Goal: Task Accomplishment & Management: Use online tool/utility

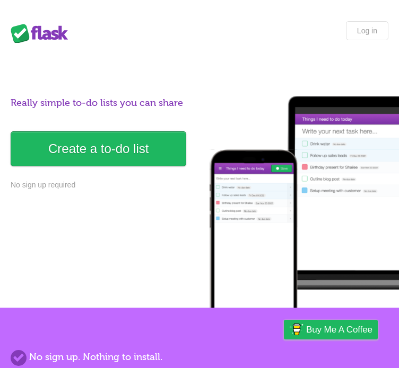
click at [110, 126] on div "Really simple to-do lists you can share Create a to-do list No sign up required" at bounding box center [199, 143] width 377 height 95
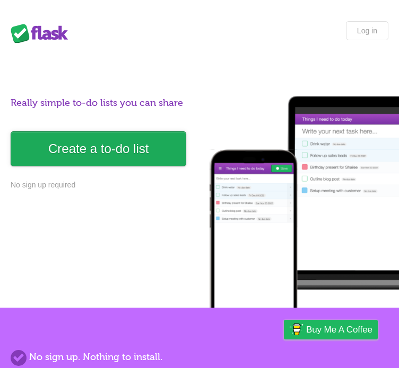
click at [110, 151] on link "Create a to-do list" at bounding box center [98, 148] width 175 height 35
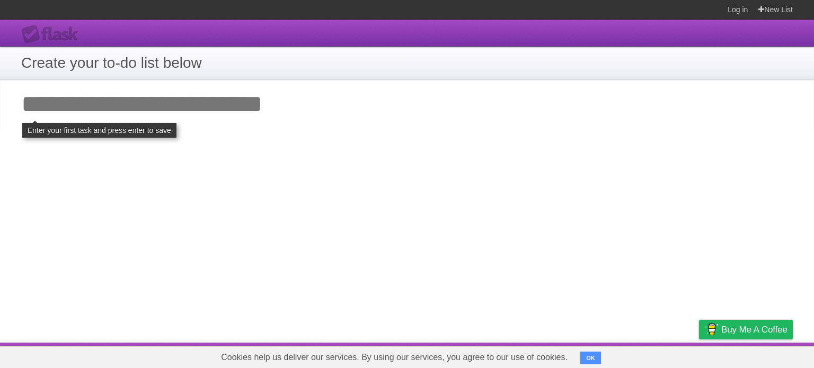
click at [119, 111] on input "Add your first task" at bounding box center [407, 104] width 814 height 49
type input "*"
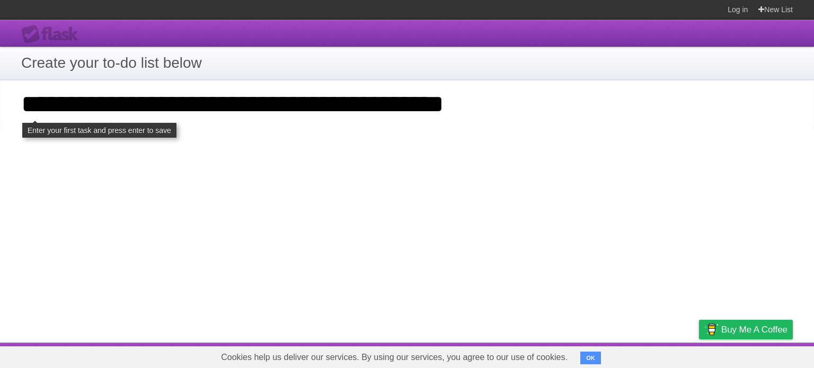
type input "**********"
click input "**********" at bounding box center [0, 0] width 0 height 0
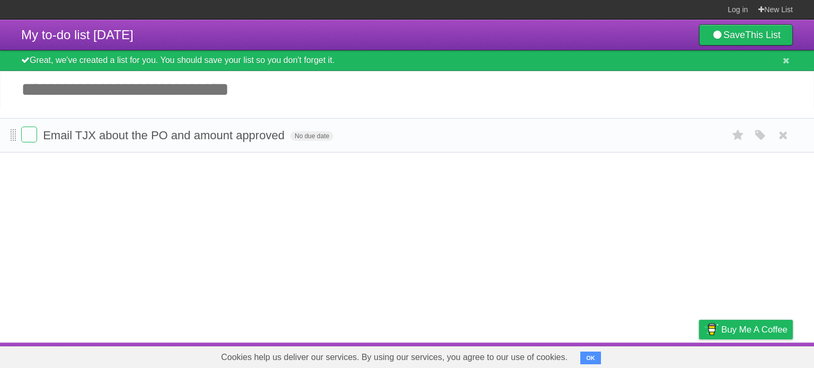
drag, startPoint x: 14, startPoint y: 125, endPoint x: 13, endPoint y: 144, distance: 19.7
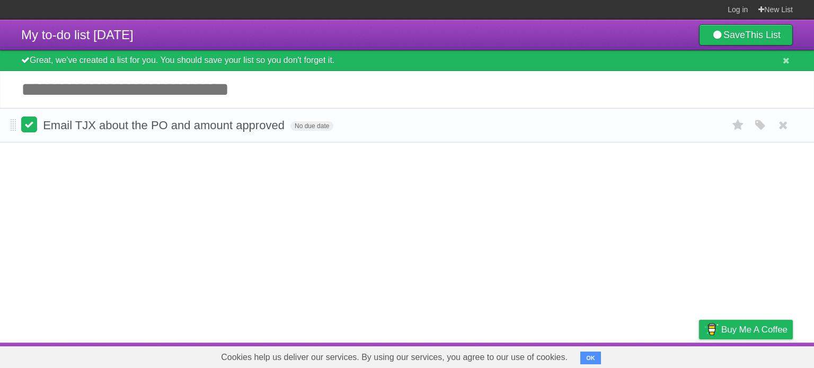
click at [33, 131] on label at bounding box center [29, 125] width 16 height 16
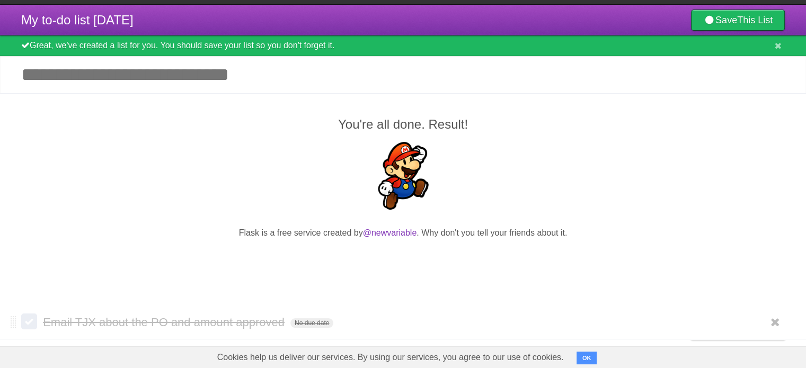
scroll to position [23, 0]
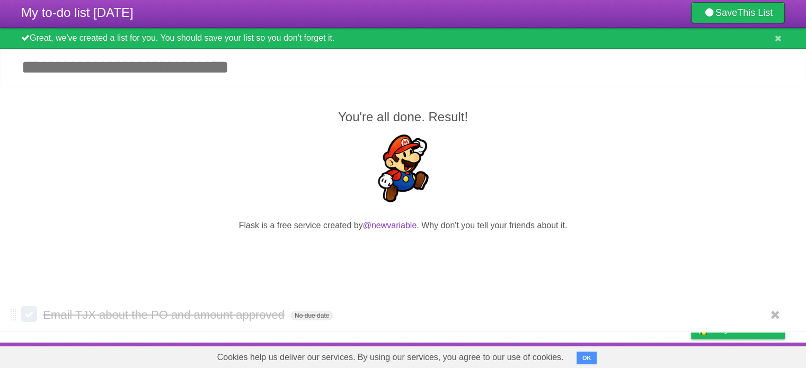
click at [32, 311] on label at bounding box center [29, 314] width 16 height 16
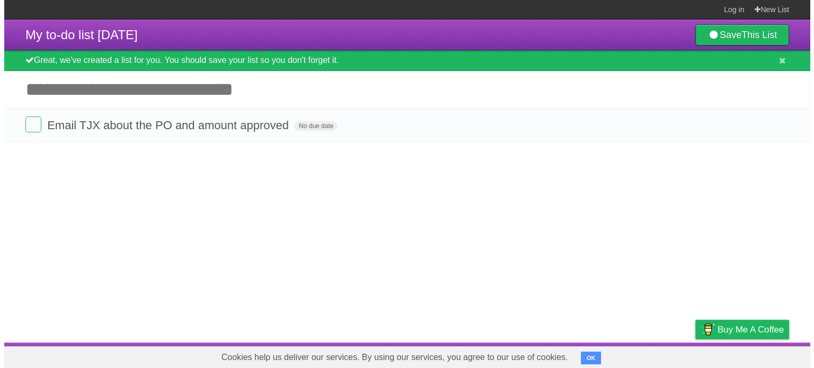
scroll to position [0, 0]
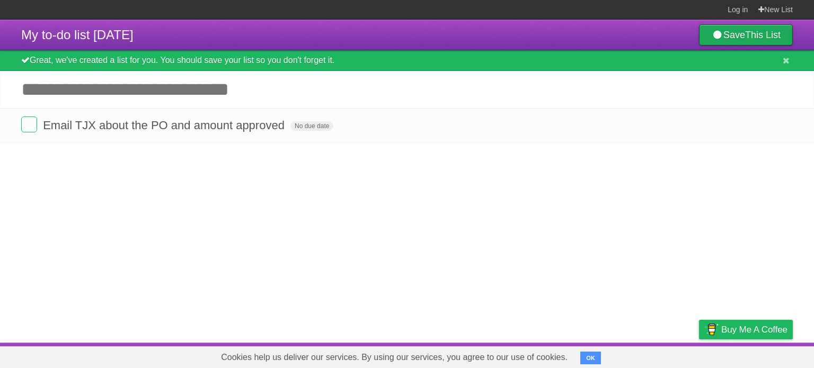
click at [735, 42] on link "Save This List" at bounding box center [746, 34] width 94 height 21
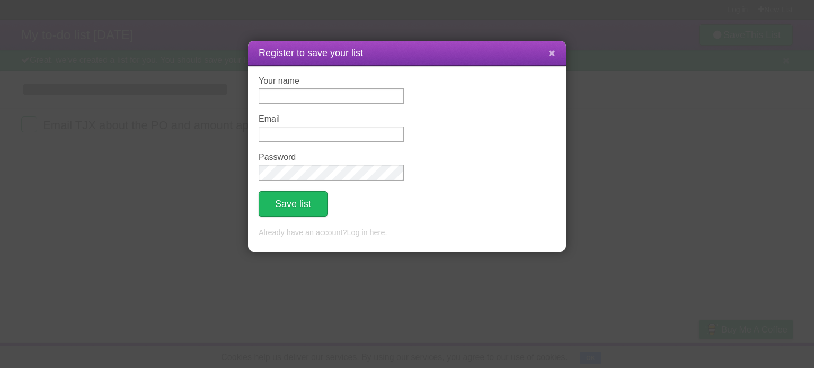
click at [552, 56] on icon at bounding box center [552, 53] width 7 height 9
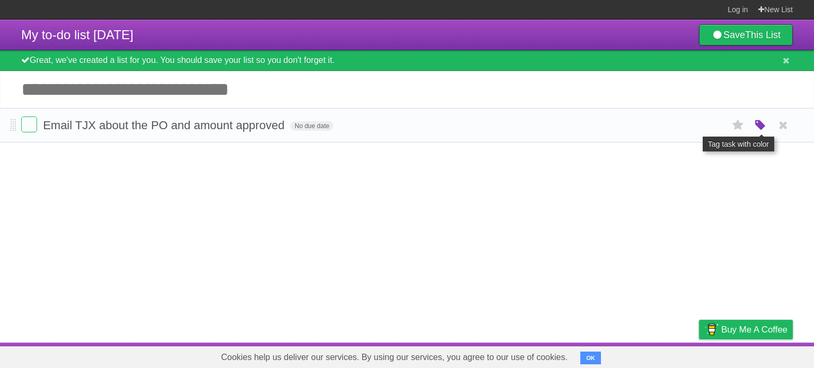
click at [763, 124] on icon "button" at bounding box center [760, 126] width 15 height 14
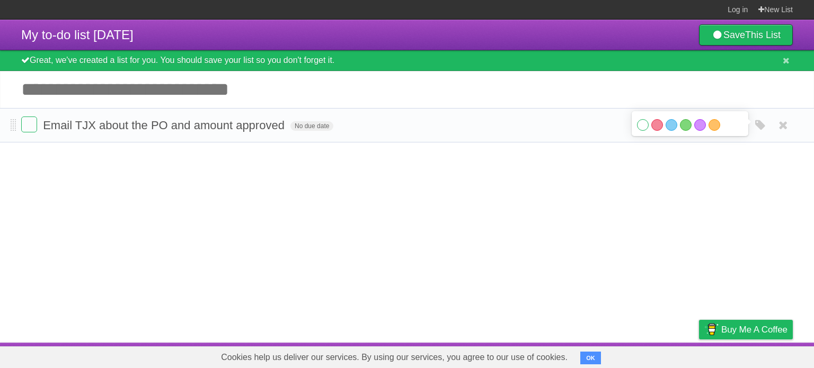
click at [642, 125] on label "White" at bounding box center [643, 125] width 12 height 12
click at [658, 128] on label "Red" at bounding box center [657, 125] width 12 height 12
click at [655, 128] on label "Red" at bounding box center [657, 125] width 12 height 12
click at [646, 125] on label "White" at bounding box center [643, 125] width 12 height 12
click at [547, 175] on article "My to-do list [DATE] Save This List Great, we've created a list for you. You sh…" at bounding box center [407, 181] width 814 height 323
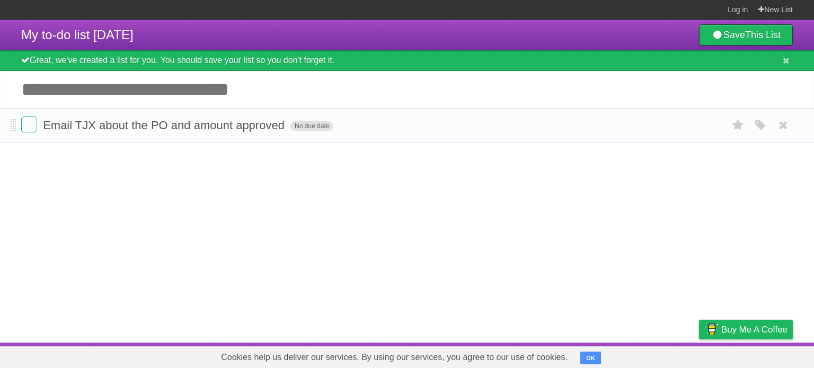
click at [309, 126] on span "No due date" at bounding box center [311, 126] width 43 height 10
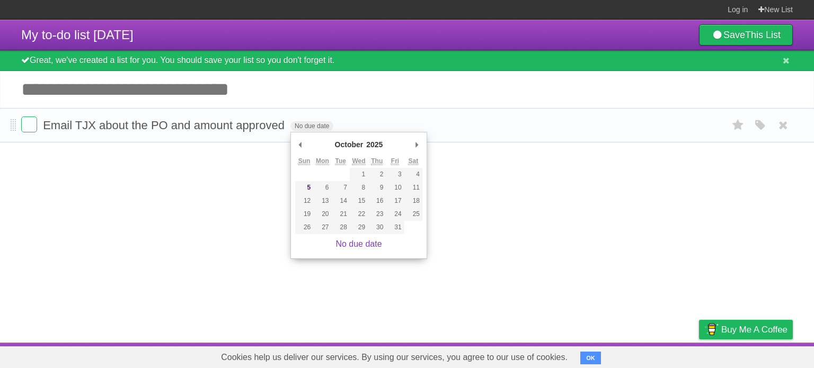
click at [447, 118] on form "Email TJX about the PO and amount approved No due date White Red Blue Green Pur…" at bounding box center [407, 125] width 772 height 17
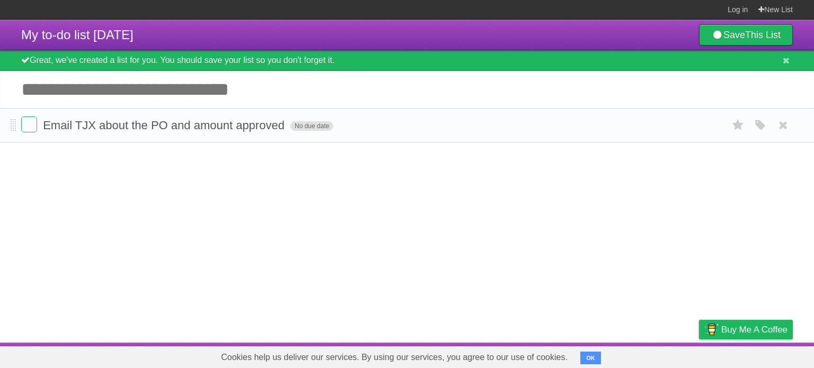
click at [321, 130] on span "No due date" at bounding box center [311, 126] width 43 height 10
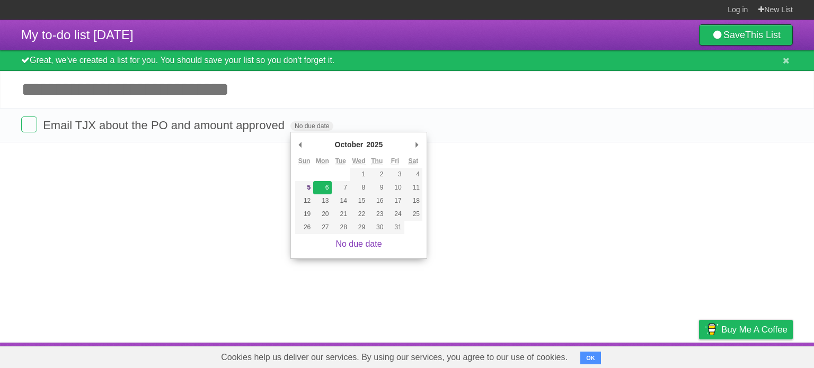
type span "[DATE]"
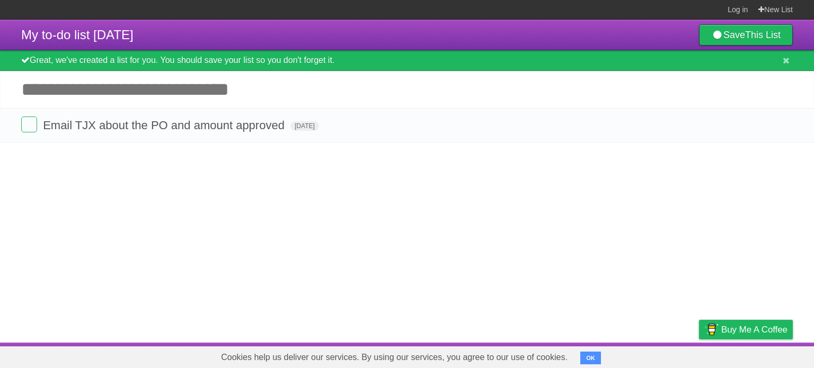
click at [30, 94] on input "Add another task" at bounding box center [407, 89] width 814 height 37
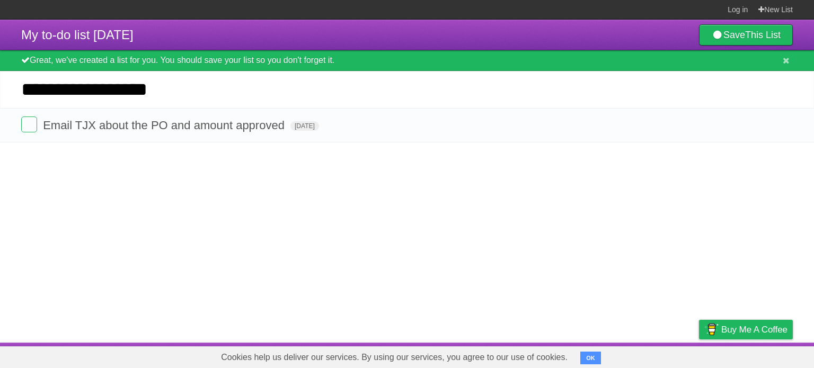
type input "**********"
click input "*********" at bounding box center [0, 0] width 0 height 0
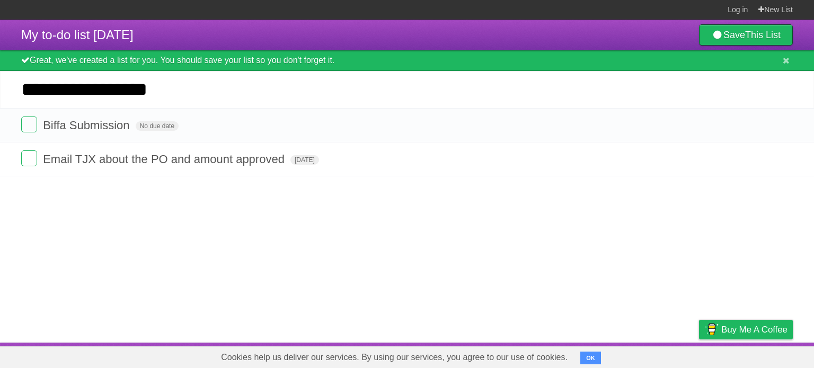
type input "**********"
click input "*********" at bounding box center [0, 0] width 0 height 0
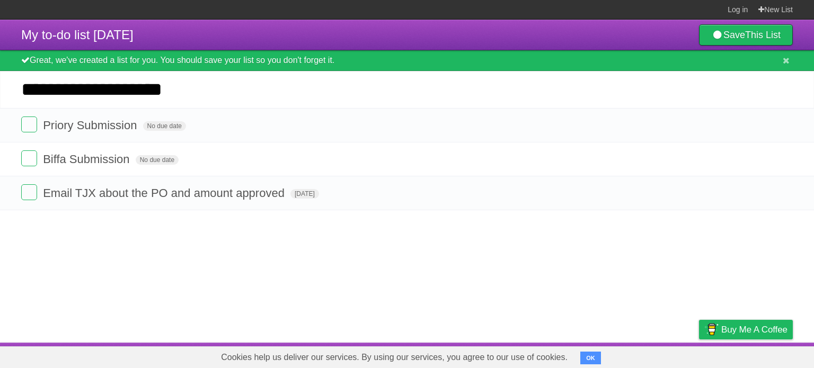
type input "**********"
click input "*********" at bounding box center [0, 0] width 0 height 0
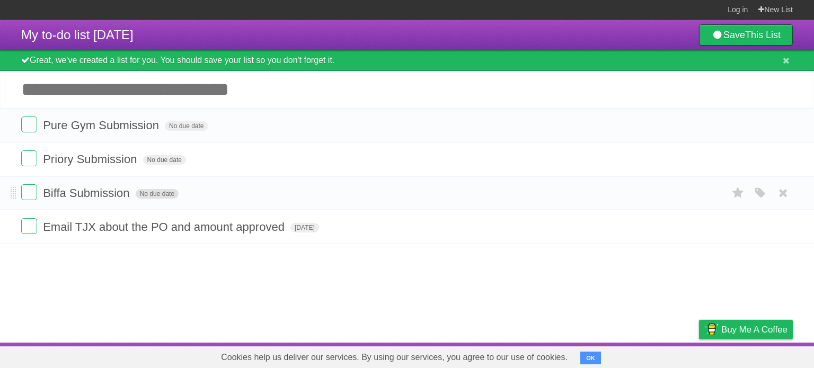
click at [152, 196] on span "No due date" at bounding box center [157, 194] width 43 height 10
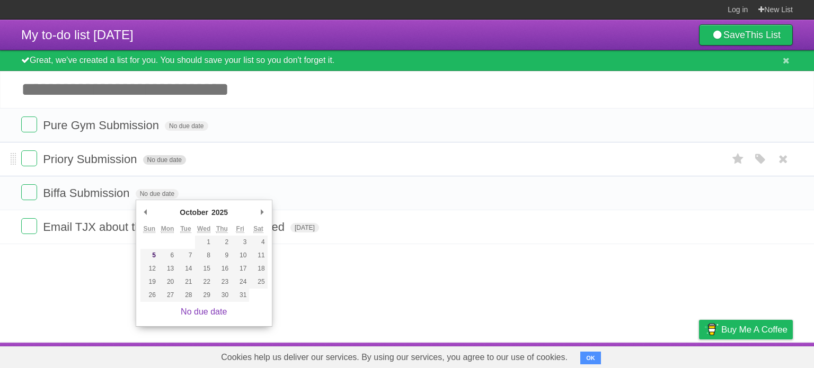
click at [172, 159] on span "No due date" at bounding box center [164, 160] width 43 height 10
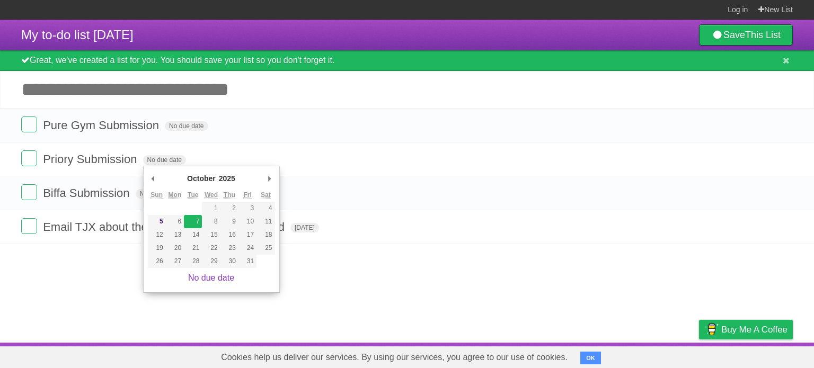
type span "[DATE]"
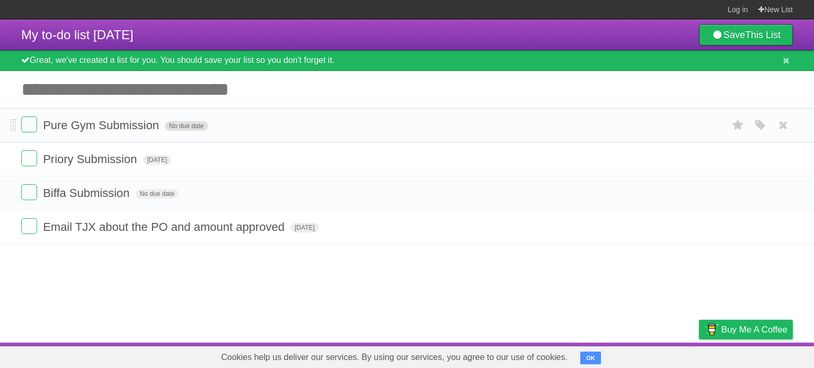
click at [198, 126] on span "No due date" at bounding box center [186, 126] width 43 height 10
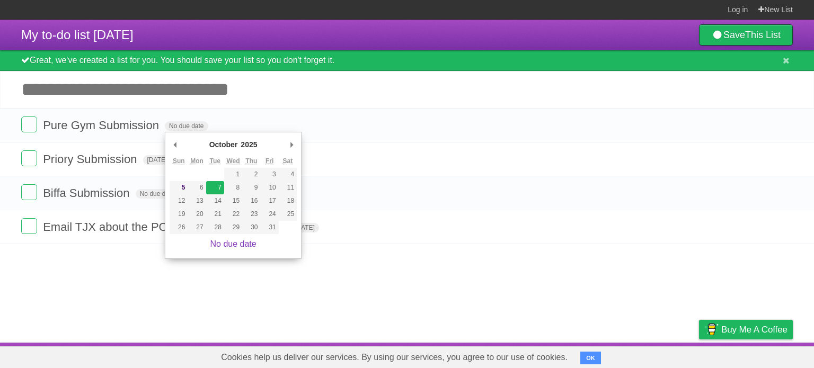
type span "[DATE]"
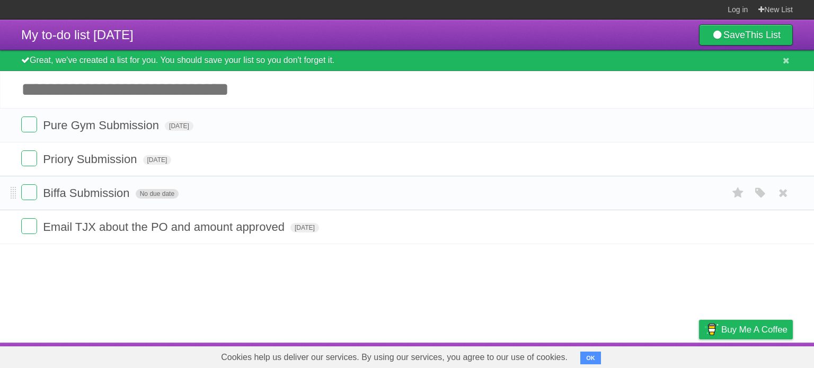
click at [158, 192] on span "No due date" at bounding box center [157, 194] width 43 height 10
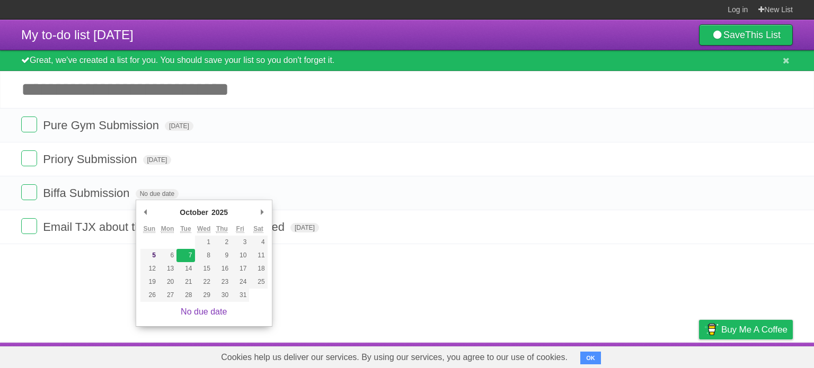
type span "[DATE]"
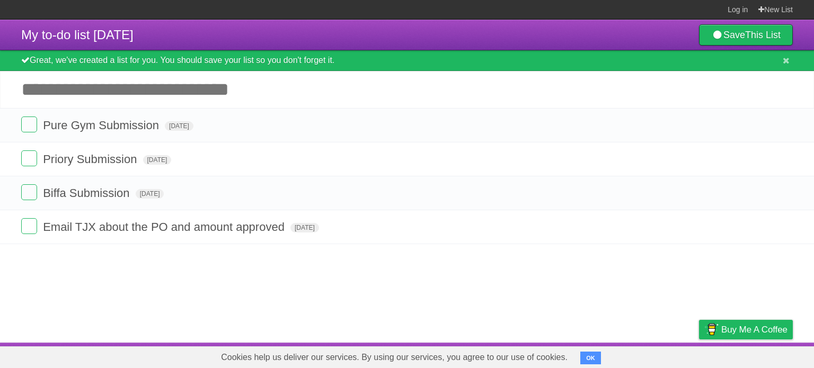
click at [285, 313] on article "My to-do list [DATE] Save This List Great, we've created a list for you. You sh…" at bounding box center [407, 181] width 814 height 323
click at [15, 127] on span at bounding box center [14, 125] width 6 height 13
click at [734, 125] on icon at bounding box center [738, 125] width 15 height 17
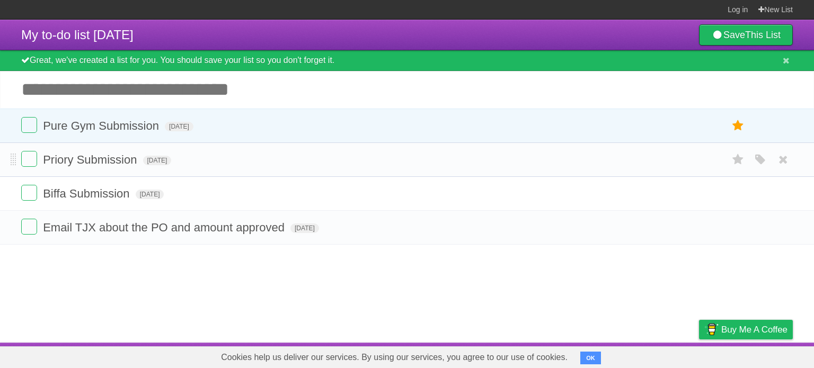
click at [308, 169] on form "Priory Submission [DATE] White Red Blue Green Purple Orange" at bounding box center [407, 159] width 772 height 17
click at [738, 125] on icon at bounding box center [738, 125] width 15 height 17
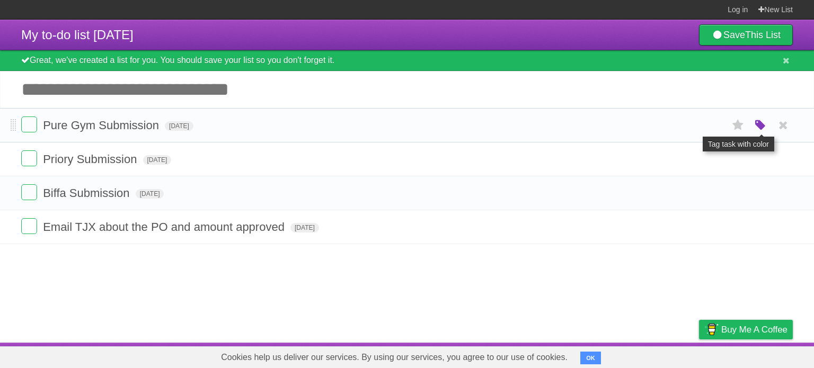
click at [758, 123] on icon "button" at bounding box center [760, 126] width 15 height 14
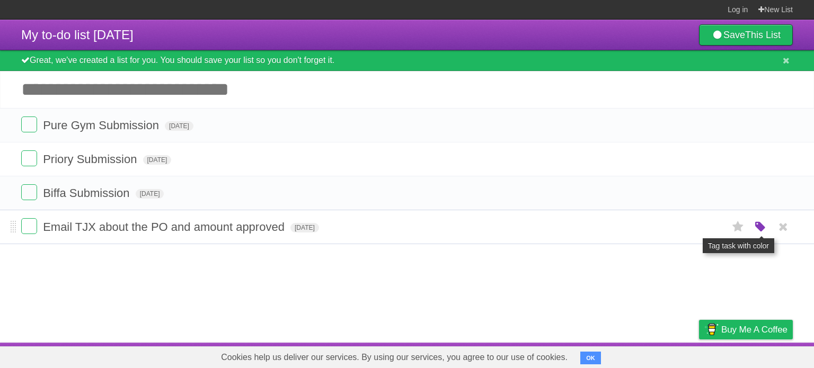
click at [760, 225] on icon "button" at bounding box center [760, 227] width 15 height 14
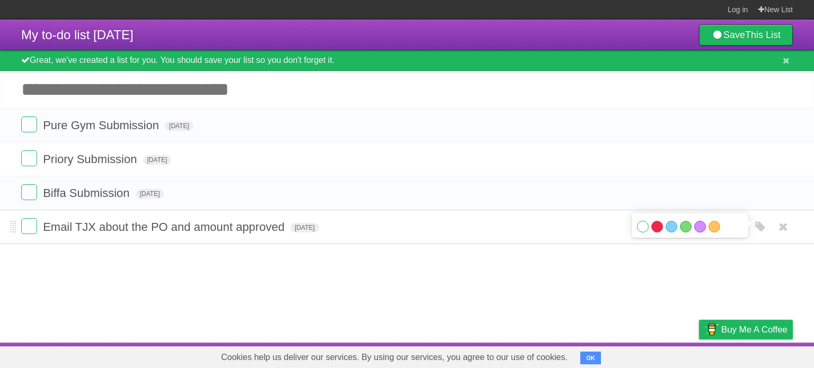
click at [661, 228] on label "Red" at bounding box center [657, 227] width 12 height 12
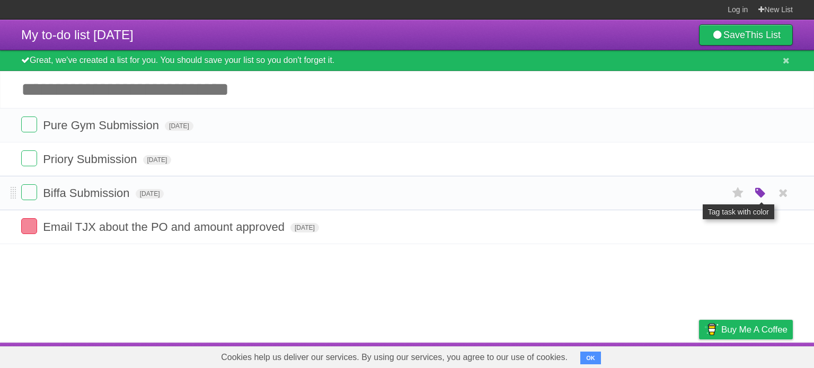
click at [762, 189] on icon "button" at bounding box center [760, 194] width 15 height 14
click at [714, 190] on label "Orange" at bounding box center [715, 193] width 12 height 12
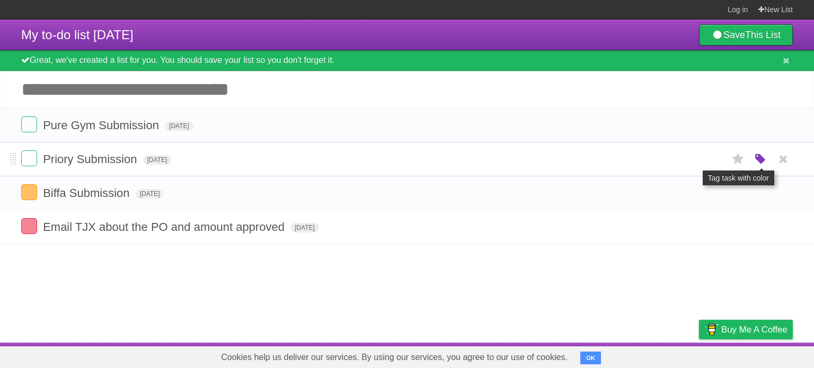
click at [760, 155] on icon "button" at bounding box center [760, 160] width 15 height 14
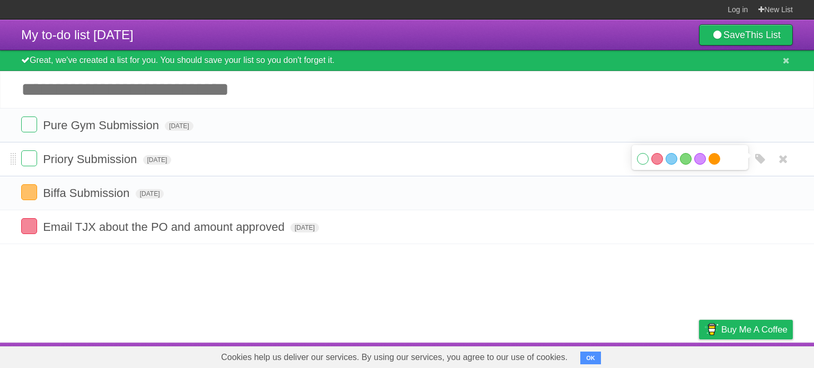
click at [710, 158] on label "Orange" at bounding box center [715, 159] width 12 height 12
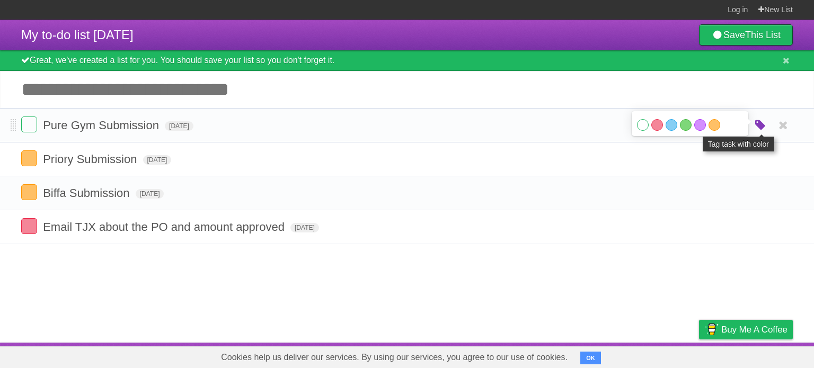
click at [759, 128] on icon "button" at bounding box center [760, 126] width 15 height 14
click at [757, 126] on icon "button" at bounding box center [760, 126] width 15 height 14
click at [696, 125] on label "Purple" at bounding box center [700, 125] width 12 height 12
click at [26, 123] on label at bounding box center [29, 125] width 16 height 16
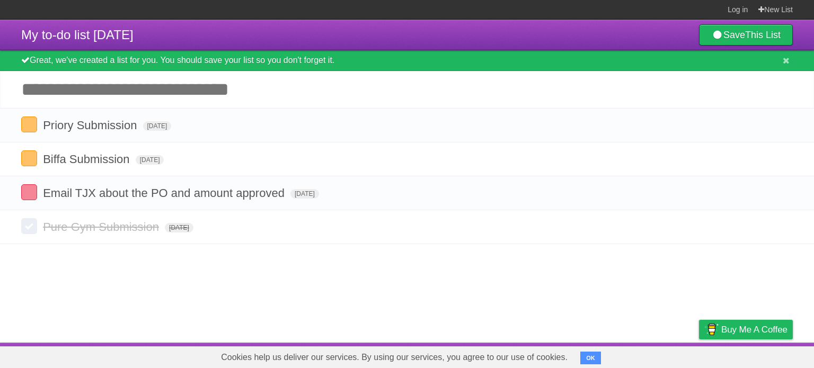
click at [86, 91] on input "Add another task" at bounding box center [407, 89] width 814 height 37
paste input "**********"
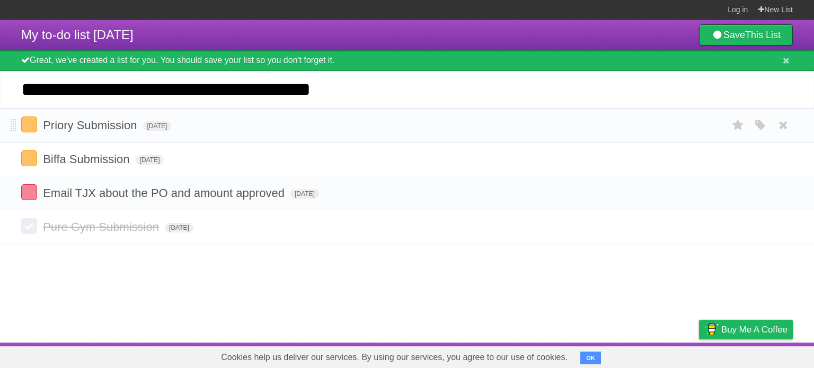
type input "**********"
click input "*********" at bounding box center [0, 0] width 0 height 0
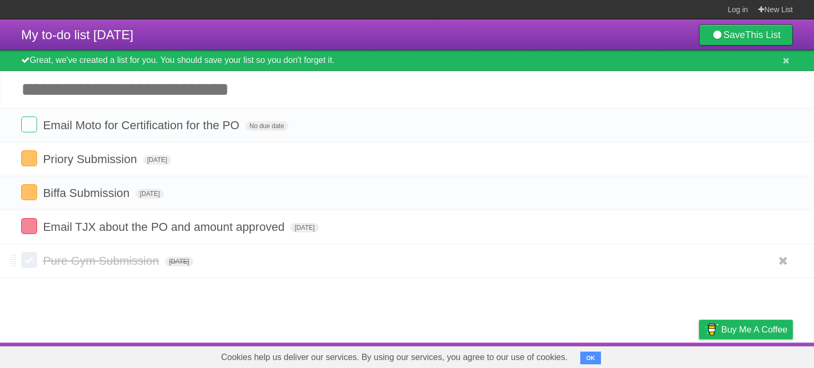
click at [31, 260] on label at bounding box center [29, 260] width 16 height 16
click at [763, 261] on icon "button" at bounding box center [760, 261] width 15 height 14
click at [712, 263] on label "Orange" at bounding box center [715, 261] width 12 height 12
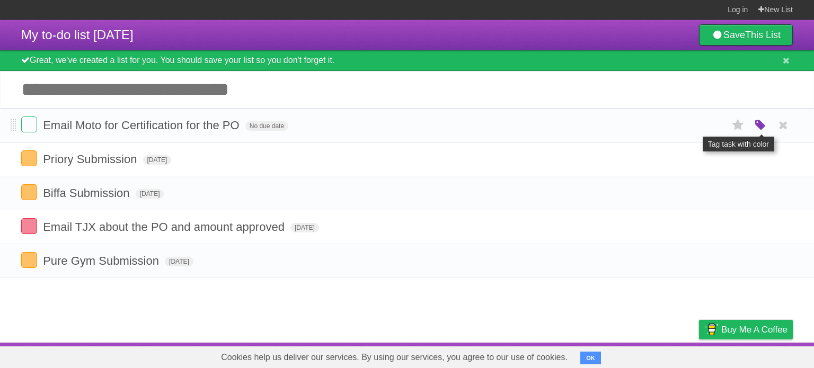
click at [764, 123] on icon "button" at bounding box center [760, 126] width 15 height 14
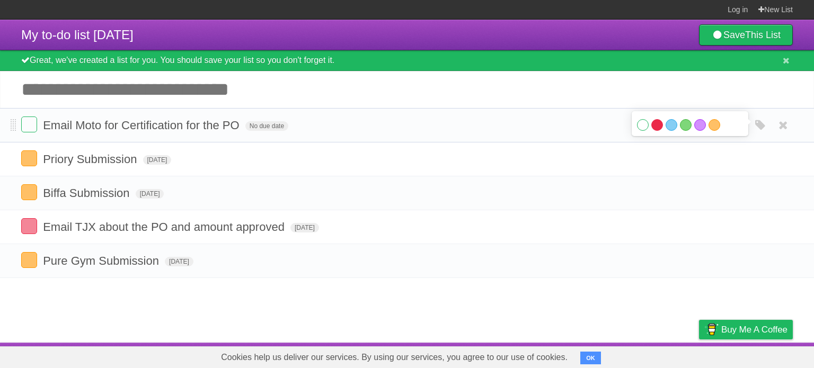
click at [653, 125] on label "Red" at bounding box center [657, 125] width 12 height 12
click at [264, 125] on span "No due date" at bounding box center [266, 126] width 43 height 10
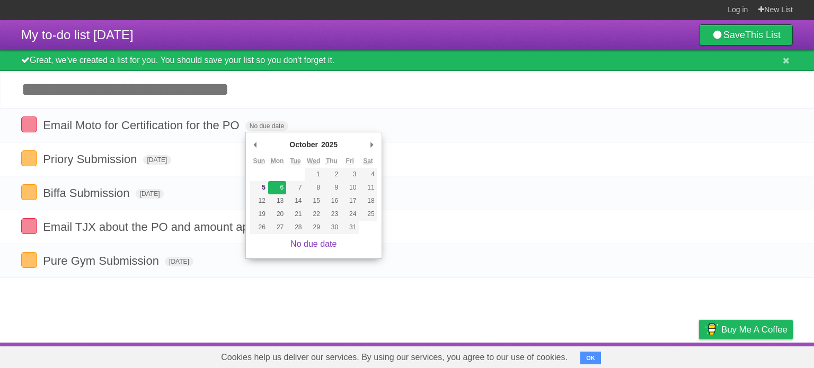
type span "[DATE]"
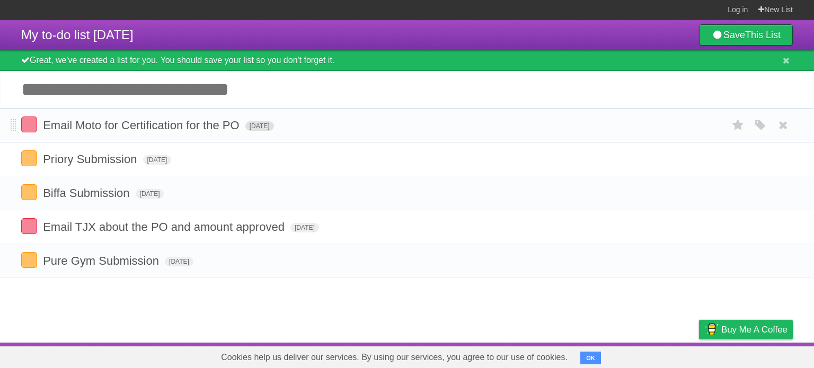
click at [274, 127] on span "[DATE]" at bounding box center [259, 126] width 29 height 10
click at [298, 278] on article "My to-do list [DATE] Save This List Great, we've created a list for you. You sh…" at bounding box center [407, 181] width 814 height 323
click at [13, 127] on span at bounding box center [14, 125] width 6 height 13
drag, startPoint x: 144, startPoint y: 127, endPoint x: 384, endPoint y: 326, distance: 311.9
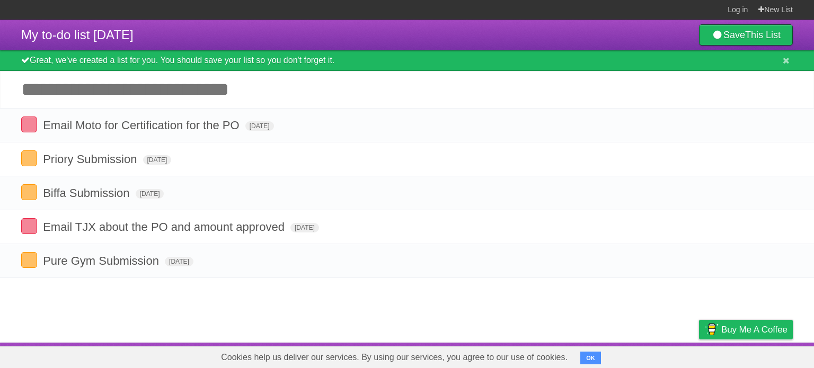
click at [384, 326] on article "My to-do list [DATE] Save This List Great, we've created a list for you. You sh…" at bounding box center [407, 181] width 814 height 323
click at [182, 260] on span "[DATE]" at bounding box center [179, 262] width 29 height 10
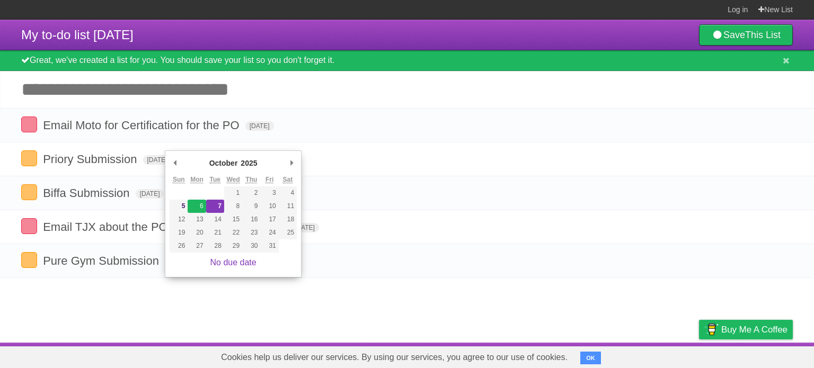
type span "[DATE]"
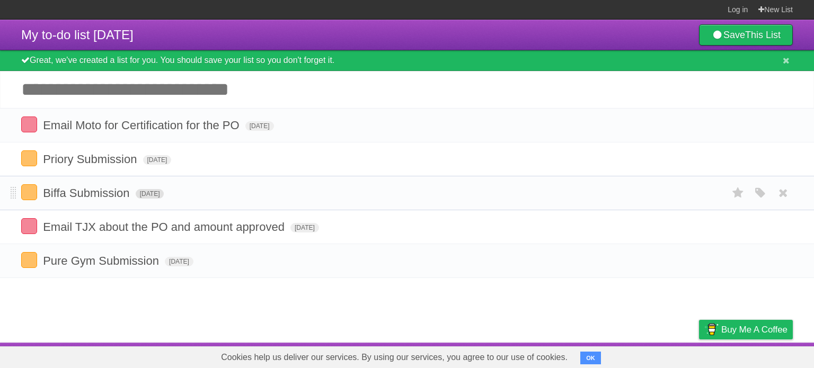
click at [164, 195] on span "[DATE]" at bounding box center [150, 194] width 29 height 10
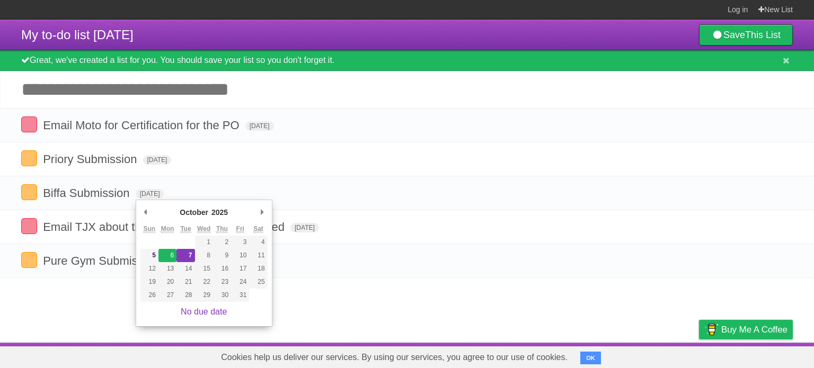
type span "[DATE]"
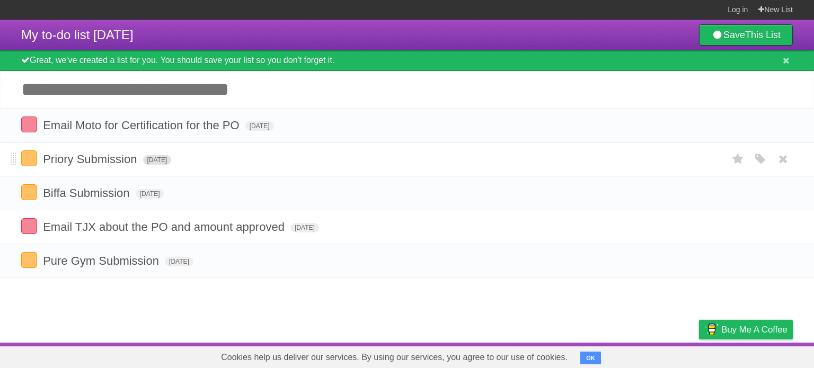
click at [172, 165] on span "[DATE]" at bounding box center [157, 160] width 29 height 10
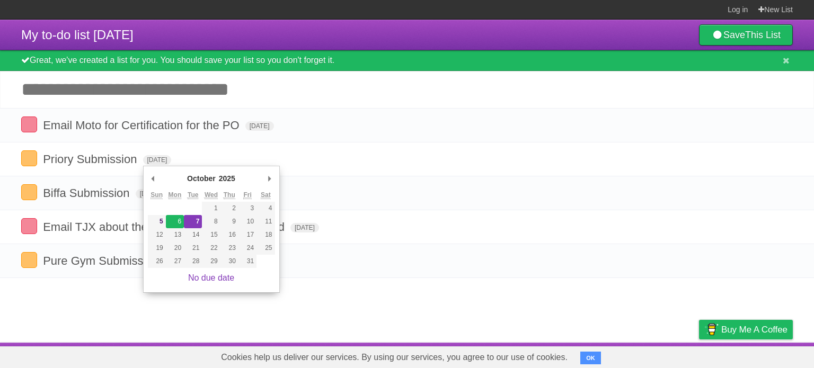
type span "[DATE]"
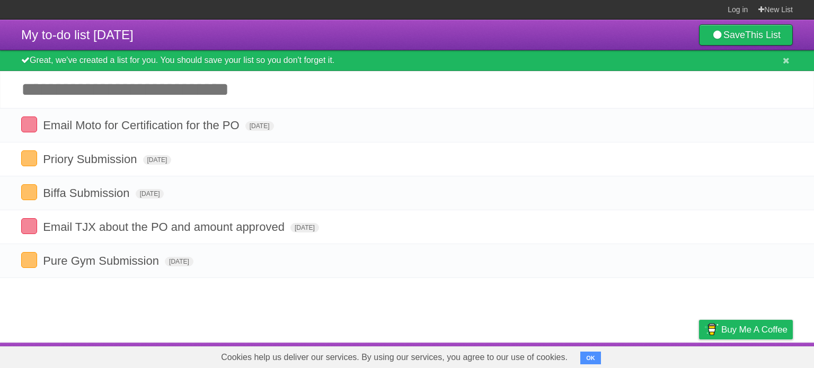
drag, startPoint x: 322, startPoint y: 315, endPoint x: 153, endPoint y: 303, distance: 170.0
click at [153, 303] on article "My to-do list [DATE] Save This List Great, we've created a list for you. You sh…" at bounding box center [407, 181] width 814 height 323
click at [784, 61] on icon at bounding box center [786, 60] width 7 height 9
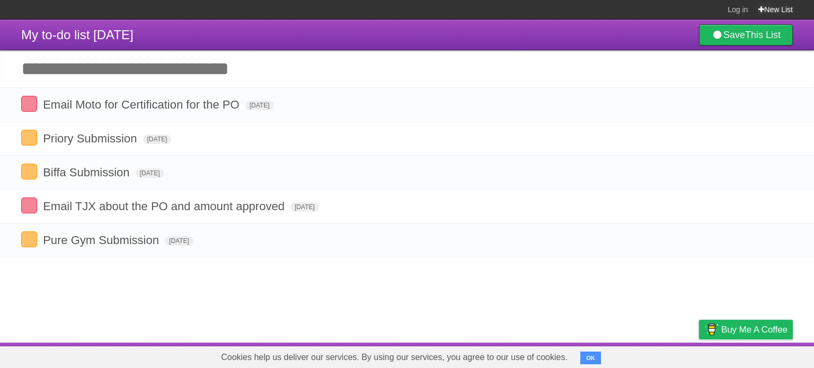
click at [766, 4] on link "New List" at bounding box center [775, 9] width 34 height 19
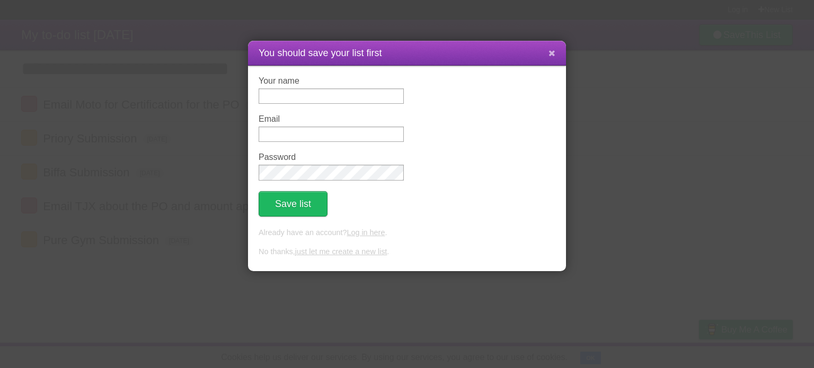
click at [555, 54] on icon at bounding box center [552, 53] width 7 height 9
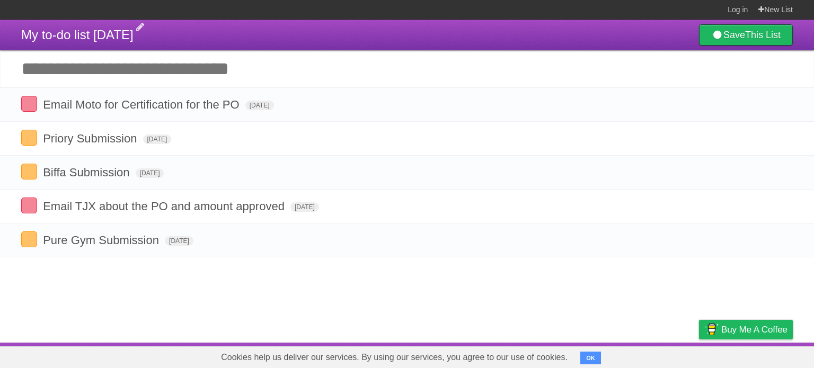
click at [134, 39] on span "My to-do list [DATE]" at bounding box center [77, 35] width 112 height 14
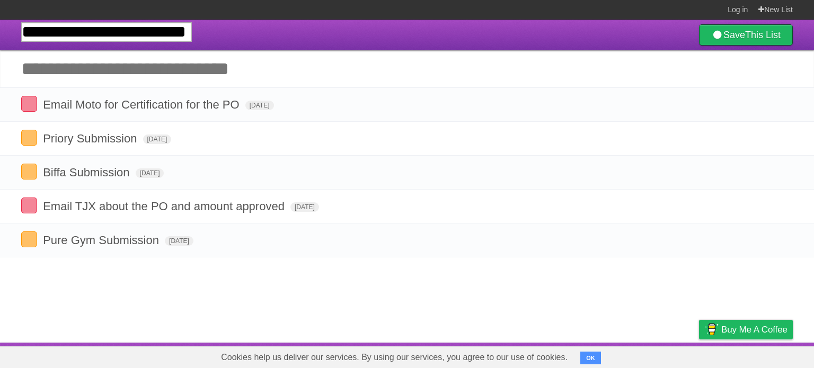
click at [250, 37] on header "**********" at bounding box center [407, 35] width 814 height 31
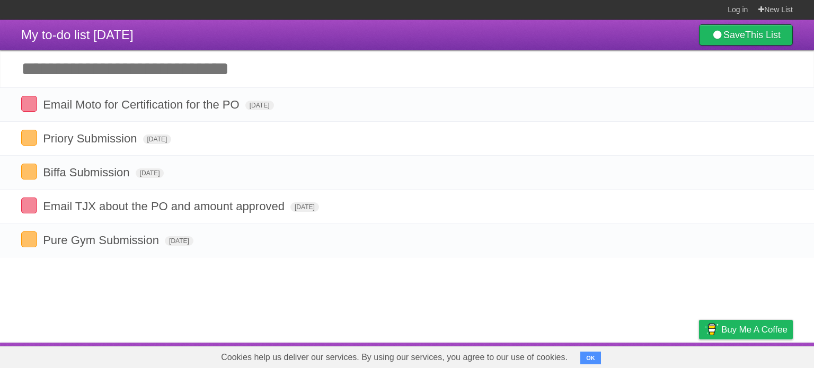
click at [102, 69] on input "Add another task" at bounding box center [407, 68] width 814 height 37
type input "**********"
click input "*********" at bounding box center [0, 0] width 0 height 0
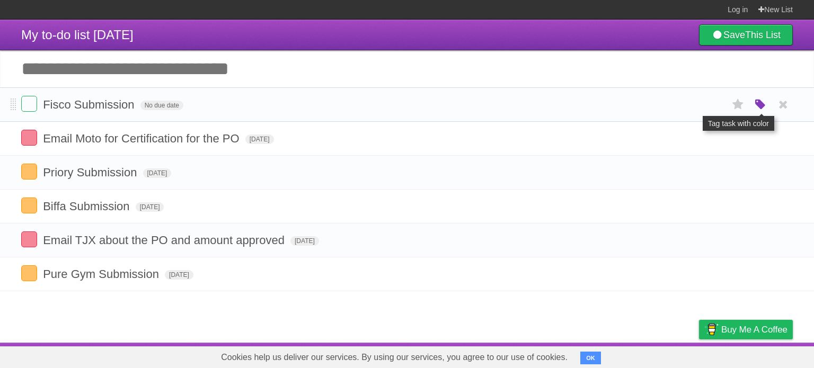
click at [761, 110] on icon "button" at bounding box center [760, 105] width 15 height 14
click at [714, 110] on label "Orange" at bounding box center [715, 105] width 12 height 12
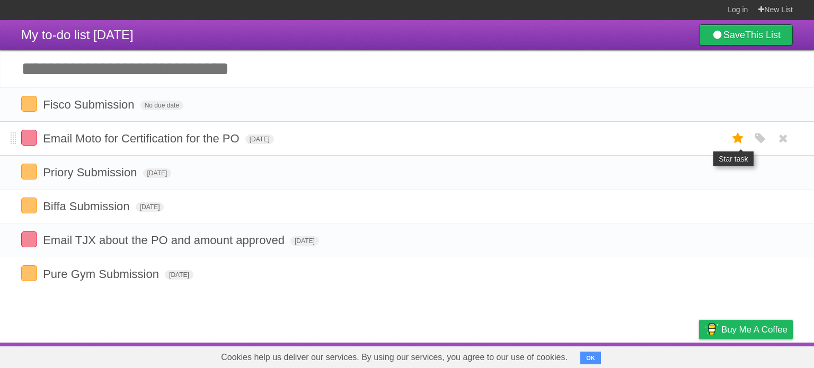
click at [740, 136] on icon at bounding box center [738, 138] width 15 height 17
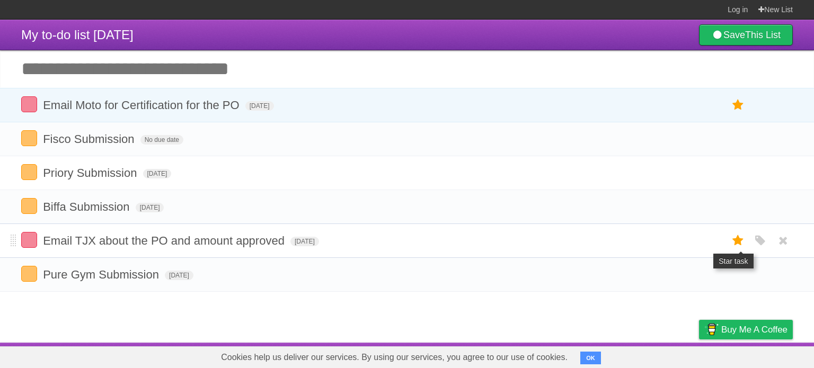
click at [737, 237] on icon at bounding box center [738, 240] width 15 height 17
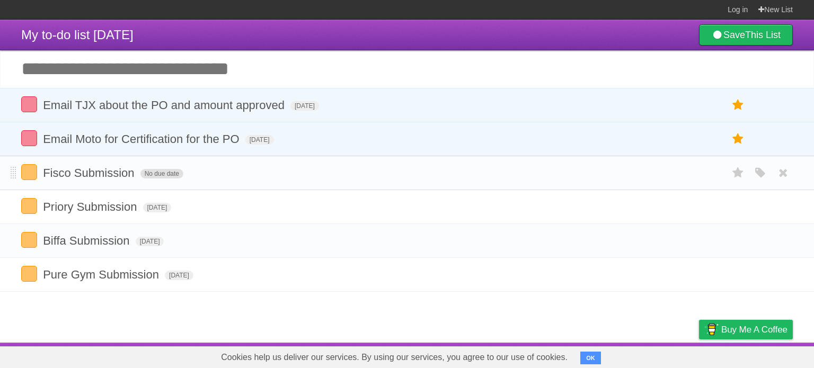
click at [163, 177] on span "No due date" at bounding box center [161, 174] width 43 height 10
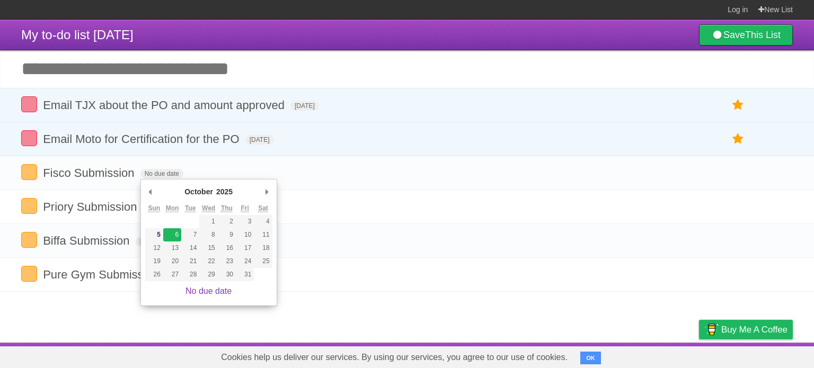
type span "[DATE]"
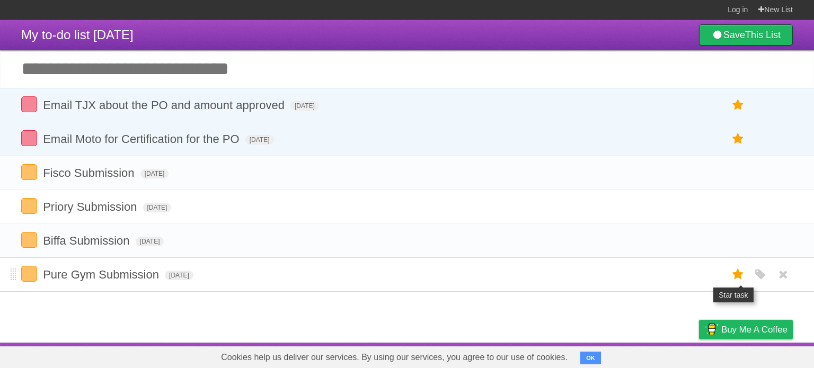
click at [734, 277] on icon at bounding box center [738, 274] width 15 height 17
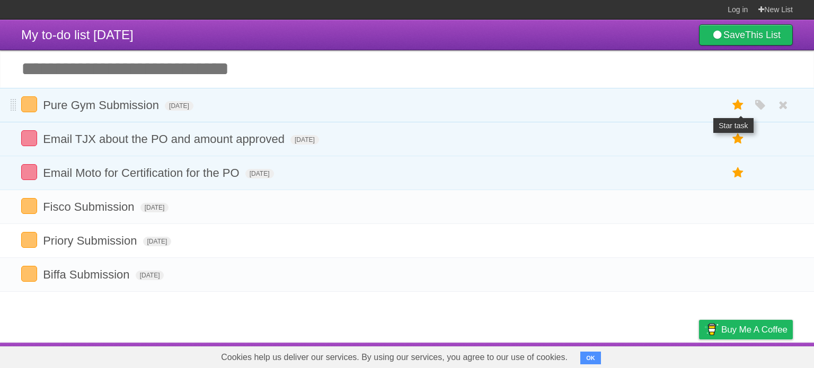
click at [739, 101] on icon at bounding box center [738, 104] width 15 height 17
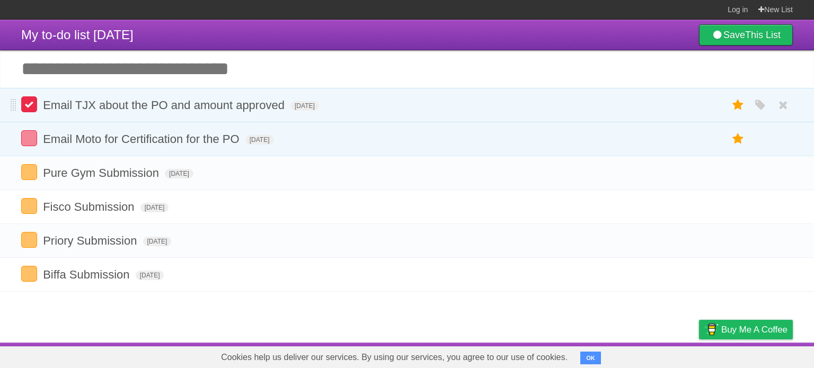
click at [29, 110] on label at bounding box center [29, 104] width 16 height 16
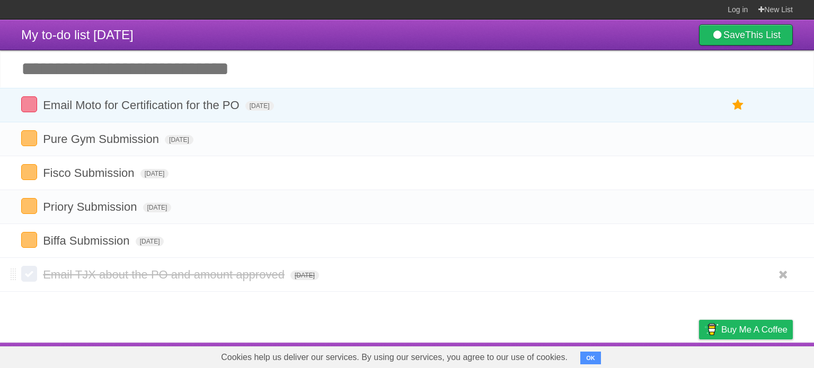
click at [28, 278] on label at bounding box center [29, 274] width 16 height 16
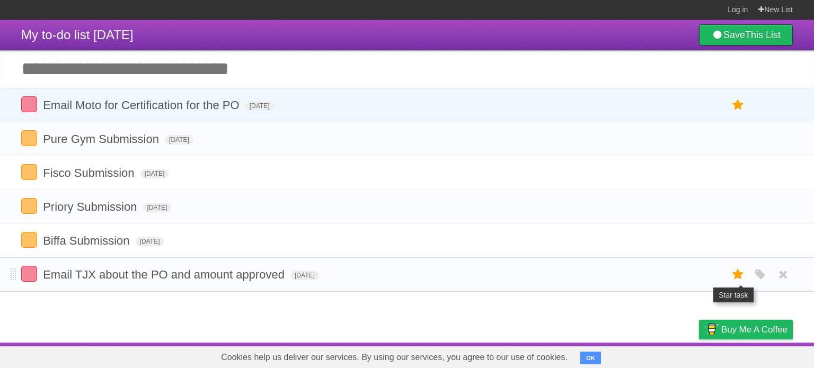
click at [740, 271] on icon at bounding box center [738, 274] width 15 height 17
click at [734, 274] on icon at bounding box center [738, 274] width 15 height 17
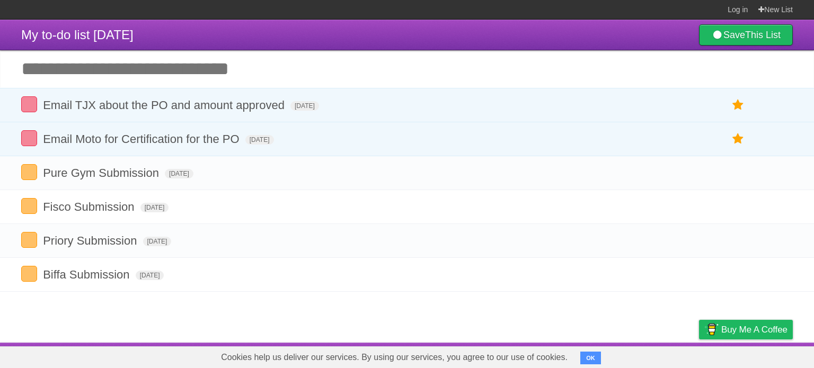
click at [542, 322] on article "My to-do list [DATE] Save This List Great, we've created a list for you. You sh…" at bounding box center [407, 181] width 814 height 323
